Goal: Task Accomplishment & Management: Manage account settings

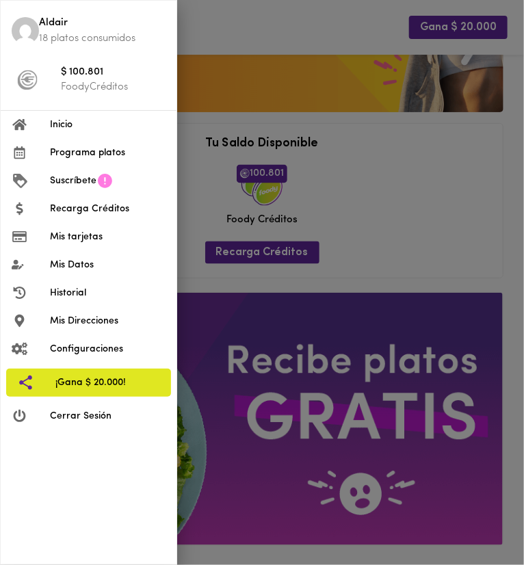
scroll to position [479, 0]
click at [88, 287] on span "Historial" at bounding box center [108, 293] width 116 height 14
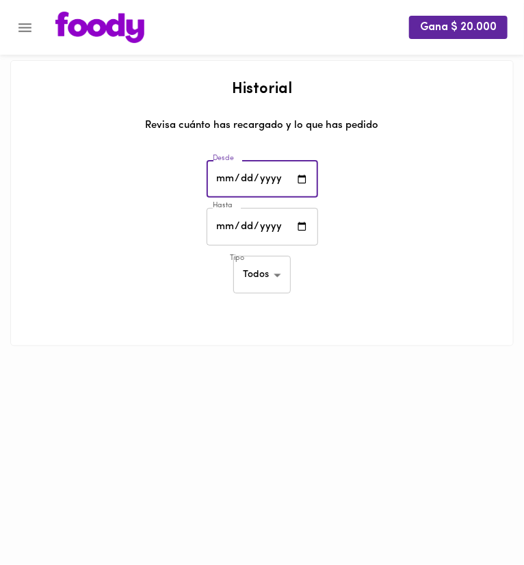
click at [275, 170] on input "date" at bounding box center [263, 180] width 112 height 38
click at [285, 182] on input "date" at bounding box center [263, 180] width 112 height 38
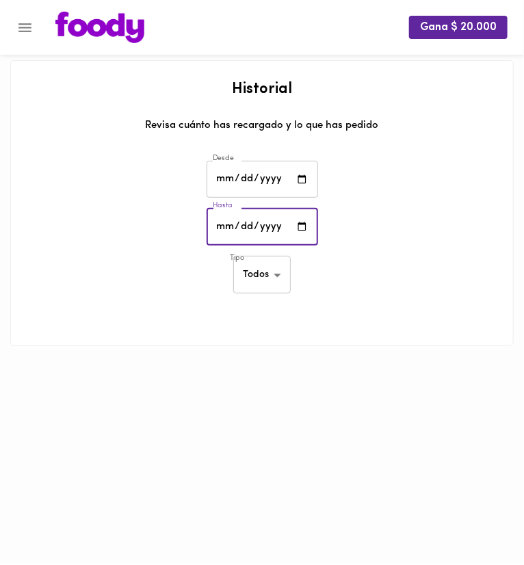
click at [315, 234] on input "date" at bounding box center [263, 227] width 112 height 38
click at [310, 229] on input "date" at bounding box center [263, 227] width 112 height 38
click at [305, 229] on input "date" at bounding box center [263, 227] width 112 height 38
click at [192, 194] on div "Desde Desde" at bounding box center [262, 181] width 523 height 48
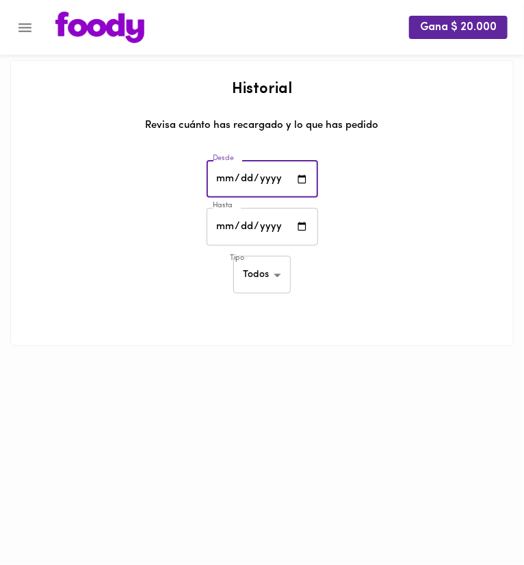
click at [224, 177] on input "date" at bounding box center [263, 180] width 112 height 38
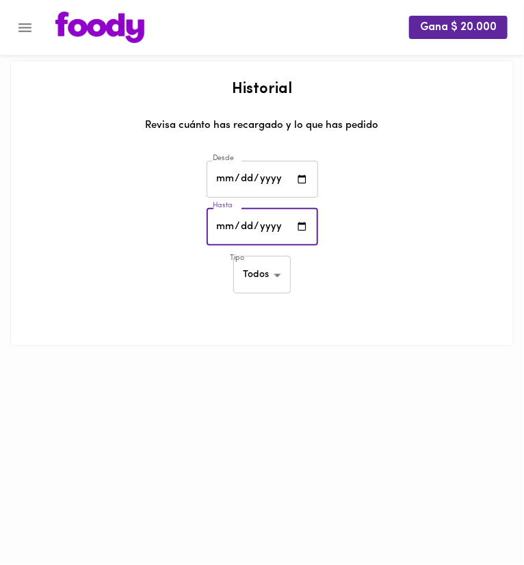
click at [227, 223] on input "date" at bounding box center [263, 227] width 112 height 38
click at [232, 182] on input "date" at bounding box center [263, 180] width 112 height 38
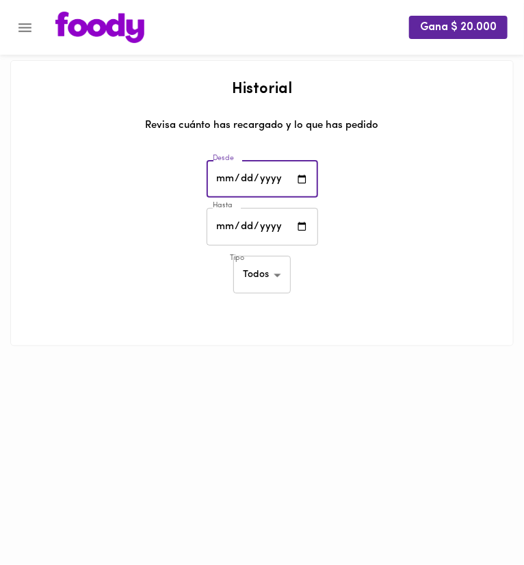
click at [229, 182] on input "date" at bounding box center [263, 180] width 112 height 38
click at [300, 183] on input "date" at bounding box center [263, 180] width 112 height 38
type input "[DATE]"
click at [305, 230] on input "date" at bounding box center [263, 227] width 112 height 38
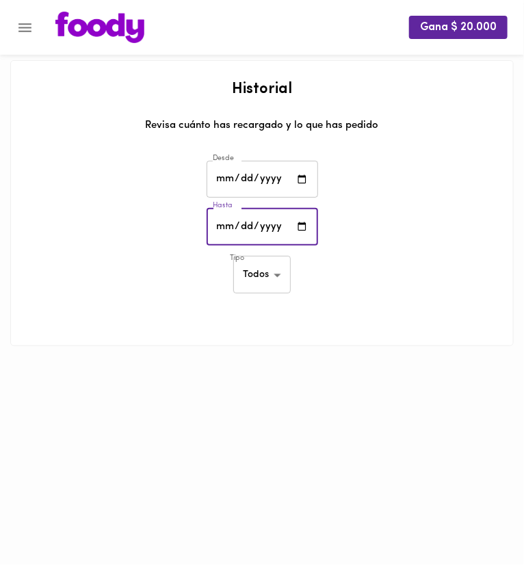
type input "[DATE]"
click at [347, 268] on div "Tipo Todos all ​" at bounding box center [262, 277] width 523 height 48
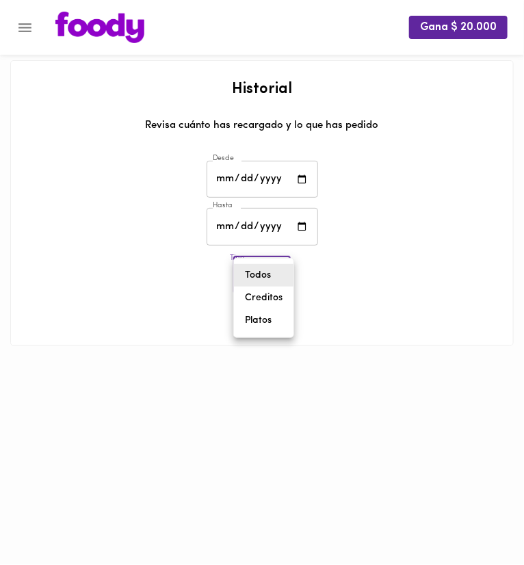
click at [253, 261] on body "Gana $ 20.000 Historial Revisa cuánto has recargado y lo que has pedido Desde […" at bounding box center [262, 190] width 524 height 381
click at [266, 296] on li "Creditos" at bounding box center [264, 298] width 60 height 23
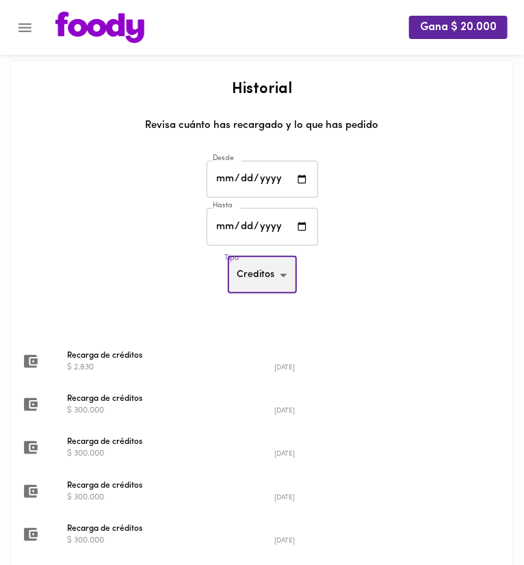
scroll to position [72, 0]
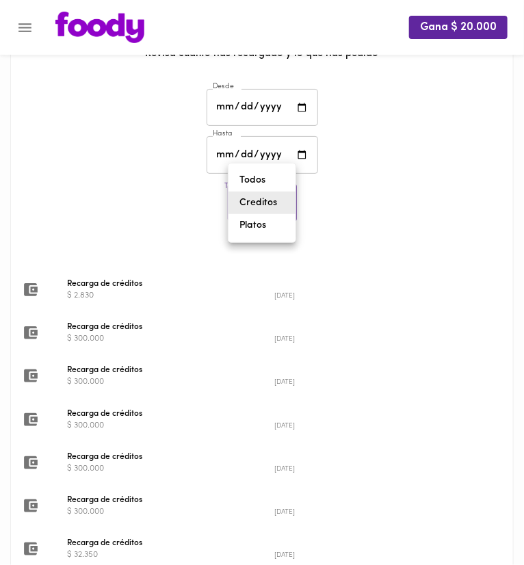
click at [263, 203] on body "Gana $ 20.000 Historial Revisa cuánto has recargado y lo que has pedido Desde […" at bounding box center [262, 269] width 524 height 683
click at [266, 231] on li "Platos" at bounding box center [262, 225] width 67 height 23
type input "[PERSON_NAME]-dishes"
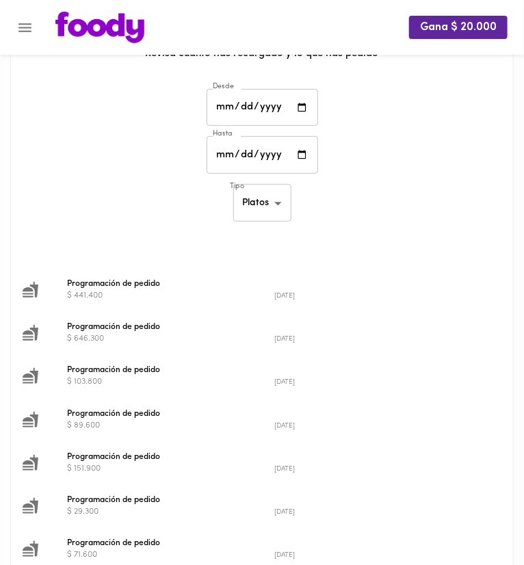
click at [151, 322] on span "Programación de pedido" at bounding box center [274, 327] width 415 height 12
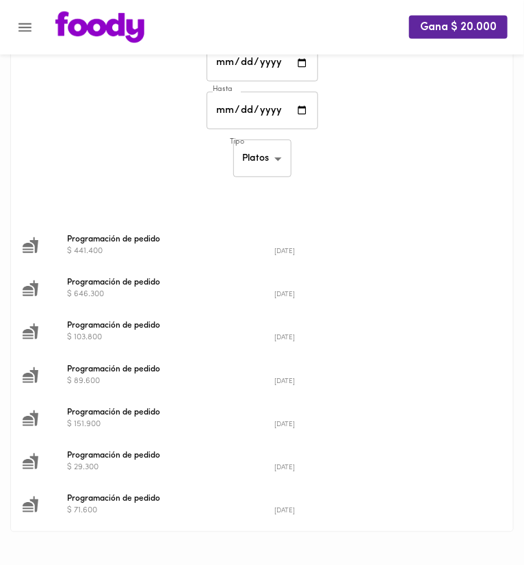
scroll to position [117, 0]
click at [124, 240] on span "Programación de pedido" at bounding box center [274, 239] width 415 height 12
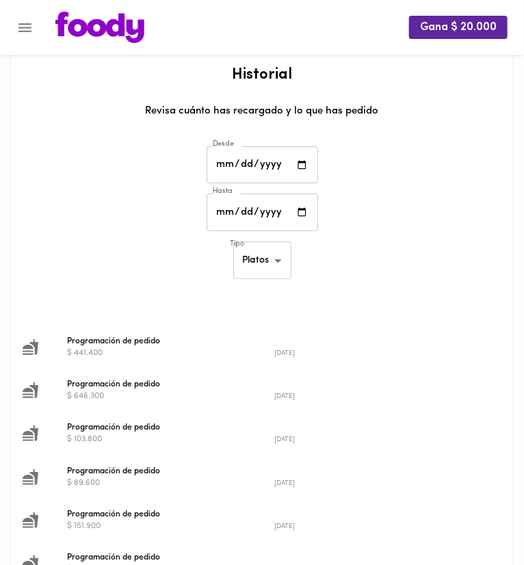
scroll to position [0, 0]
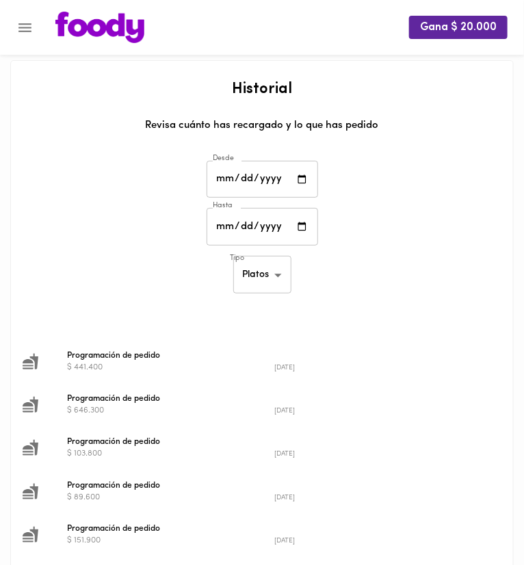
click at [23, 31] on icon "Menu" at bounding box center [24, 27] width 17 height 17
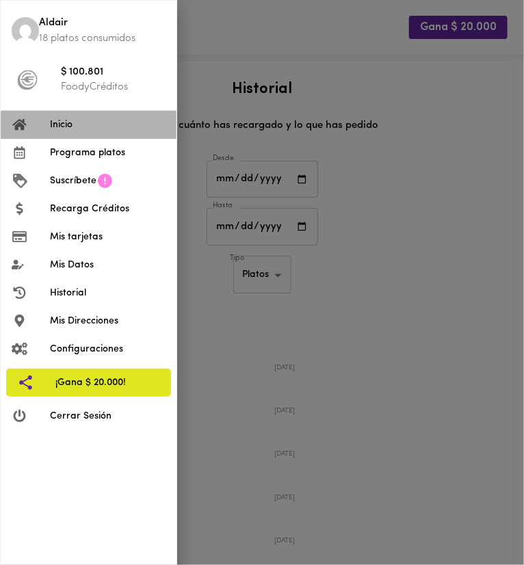
click at [55, 122] on span "Inicio" at bounding box center [108, 125] width 116 height 14
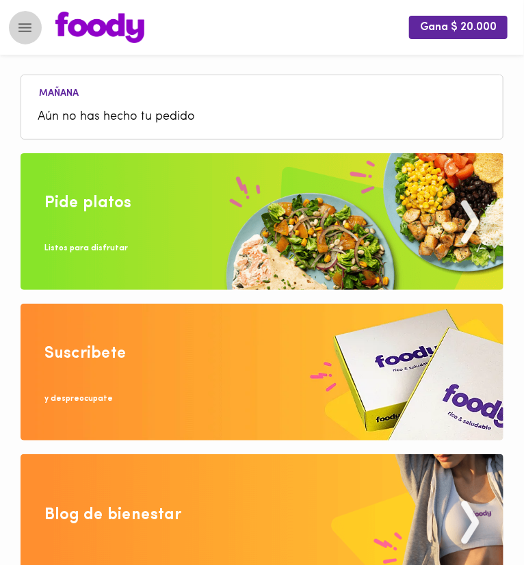
click at [36, 32] on button "Menu" at bounding box center [25, 28] width 34 height 34
